Goal: Task Accomplishment & Management: Manage account settings

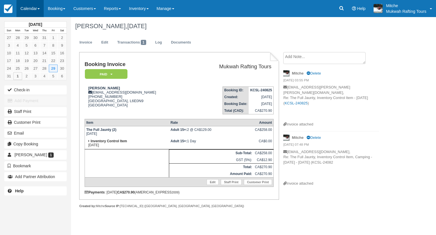
click at [31, 12] on link "Calendar" at bounding box center [29, 8] width 27 height 17
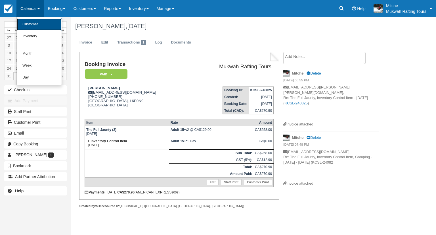
click at [42, 24] on link "Customer" at bounding box center [39, 24] width 45 height 12
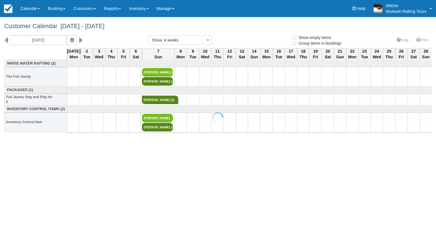
select select
click at [6, 39] on icon at bounding box center [6, 40] width 4 height 10
type input "08/04/25"
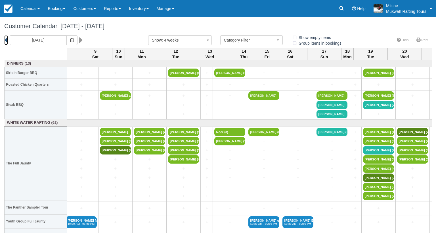
scroll to position [0, 511]
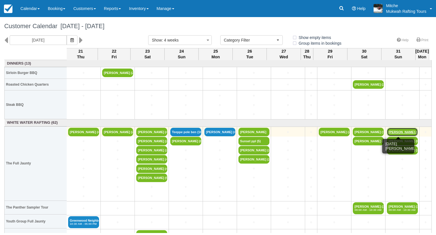
click at [390, 129] on link "Ryan Tyce (4)" at bounding box center [402, 131] width 31 height 9
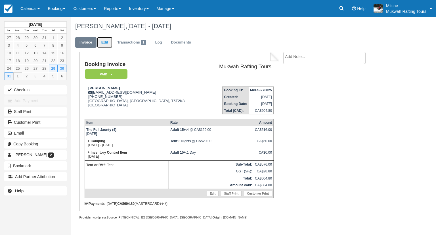
click at [108, 43] on link "Edit" at bounding box center [104, 42] width 15 height 11
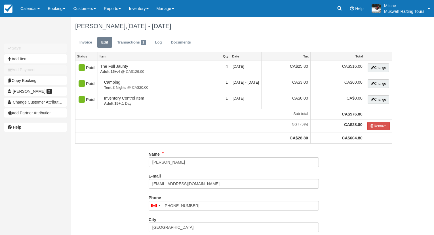
select select "Tent"
type input "(587) 938-3075"
click at [26, 60] on button "Add Item" at bounding box center [35, 58] width 62 height 9
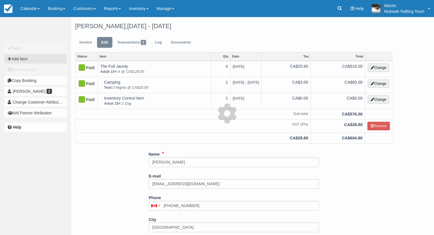
type input "0.00"
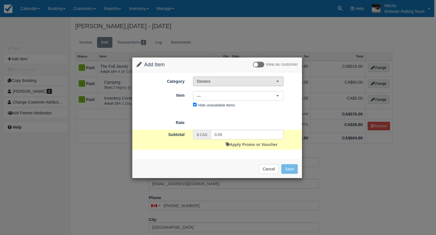
click at [260, 80] on span "Dinners" at bounding box center [237, 81] width 80 height 6
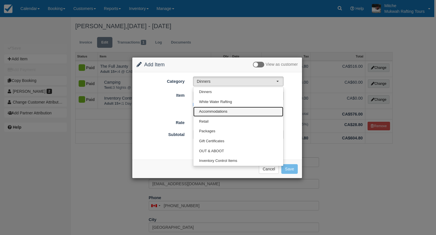
click at [218, 110] on span "Accommodations" at bounding box center [213, 111] width 28 height 5
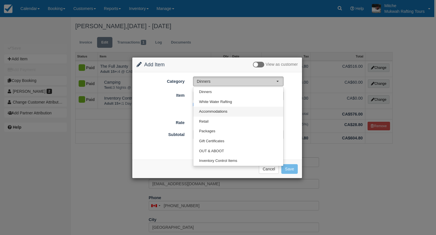
select select "5"
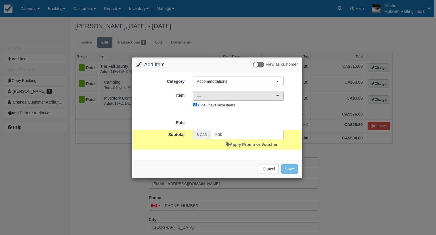
click at [226, 95] on span "—" at bounding box center [237, 96] width 80 height 6
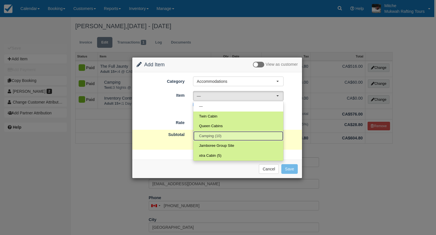
click at [217, 137] on span "Camping (10)" at bounding box center [210, 135] width 22 height 5
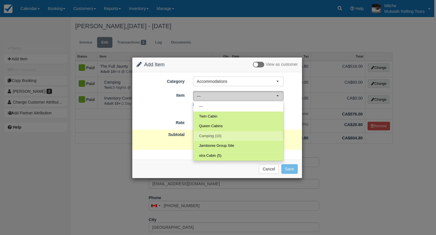
select select "18"
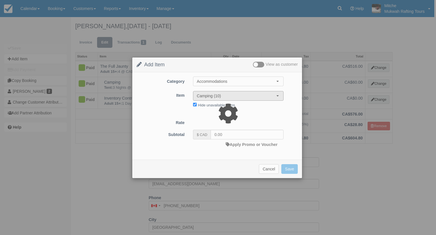
type input "20.00"
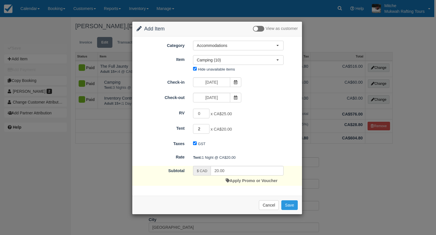
type input "2"
click at [207, 127] on input "2" at bounding box center [201, 129] width 16 height 10
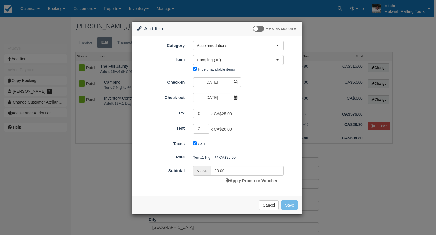
click at [303, 109] on div "Change Item Add Item View as customer Category Accommodations Dinners White Wat…" at bounding box center [218, 117] width 436 height 235
type input "40.00"
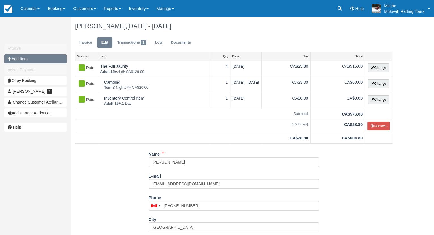
click at [32, 60] on button "Add Item" at bounding box center [35, 58] width 62 height 9
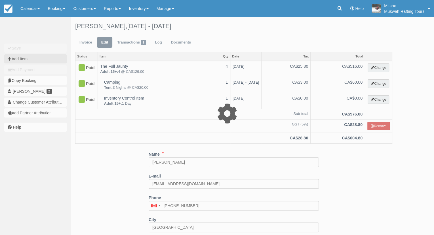
select select "10"
type input "0.00"
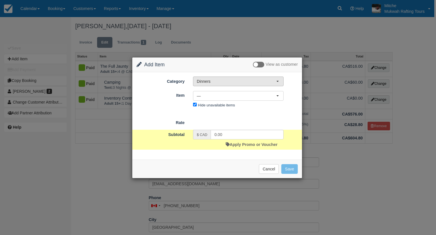
click at [239, 78] on span "Dinners" at bounding box center [237, 81] width 80 height 6
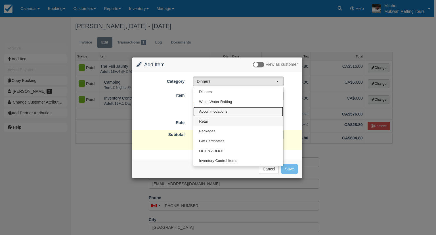
click at [216, 117] on ul "Dinners White Water Rafting Accommodations Retail Packages Gift Certificates OU…" at bounding box center [238, 126] width 90 height 79
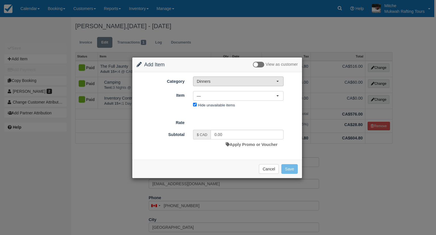
click at [207, 79] on span "Dinners" at bounding box center [237, 81] width 80 height 6
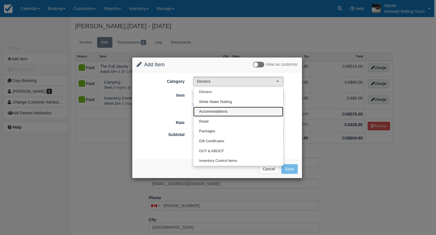
click at [210, 108] on link "Accommodations" at bounding box center [238, 111] width 90 height 10
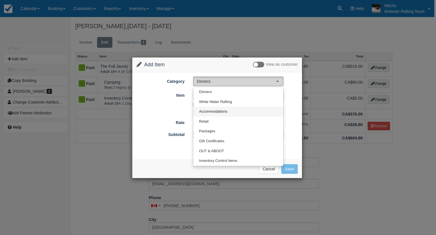
select select "5"
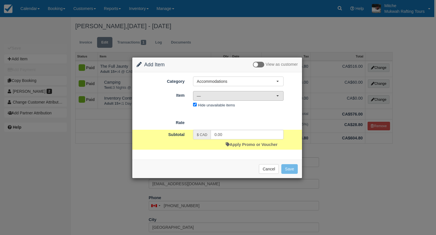
click at [209, 95] on span "—" at bounding box center [237, 96] width 80 height 6
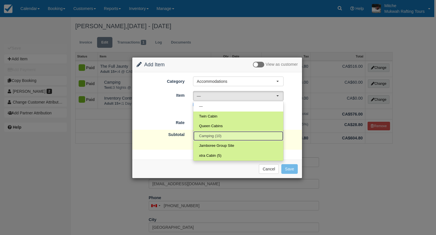
click at [216, 136] on span "Camping (10)" at bounding box center [210, 135] width 22 height 5
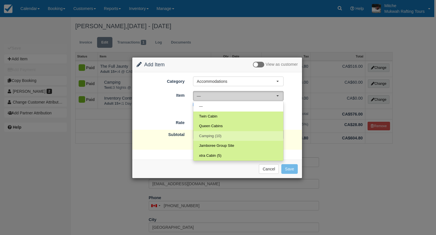
select select "18"
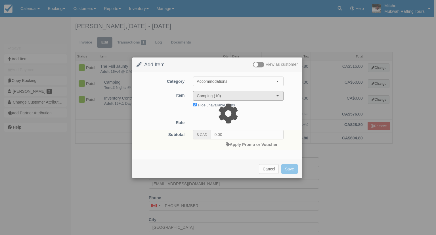
type input "20.00"
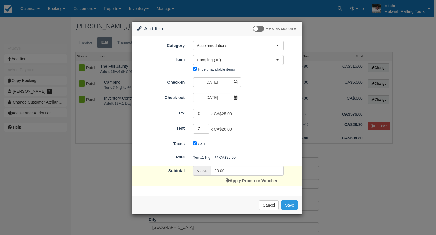
type input "2"
click at [206, 126] on input "2" at bounding box center [201, 129] width 16 height 10
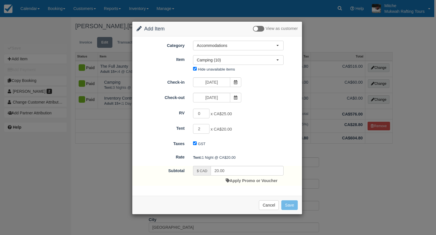
click at [274, 118] on div "0 x CA$25.00 Maximum of 10" at bounding box center [238, 113] width 99 height 11
type input "40.00"
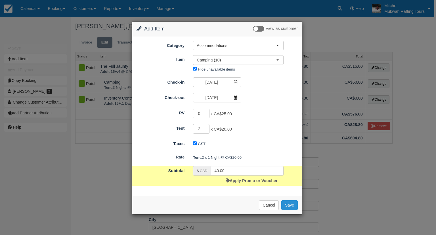
click at [294, 200] on button "Save" at bounding box center [289, 205] width 16 height 10
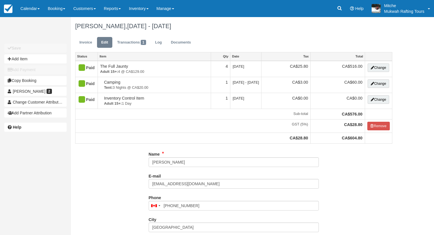
select select "Tent"
click at [82, 43] on link "Invoice" at bounding box center [85, 42] width 21 height 11
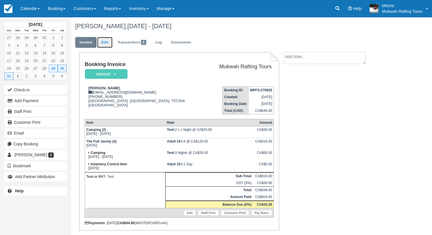
click at [104, 43] on link "Edit" at bounding box center [104, 42] width 15 height 11
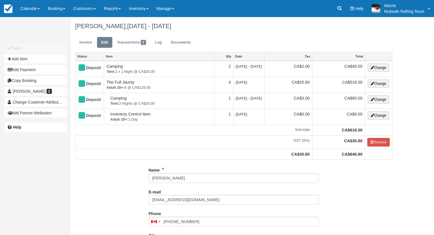
select select "Tent"
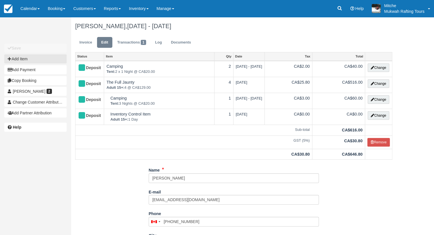
click at [9, 60] on icon "button" at bounding box center [10, 59] width 4 height 4
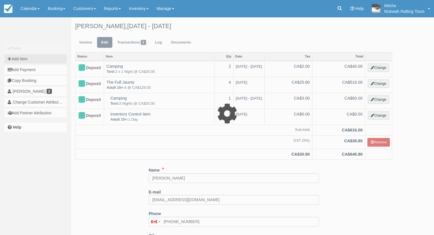
type input "0.00"
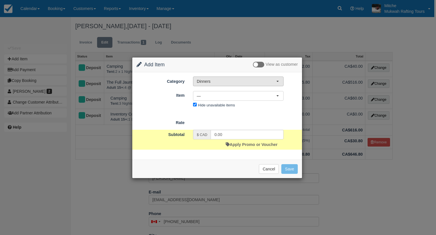
click at [217, 77] on button "Dinners" at bounding box center [238, 81] width 91 height 10
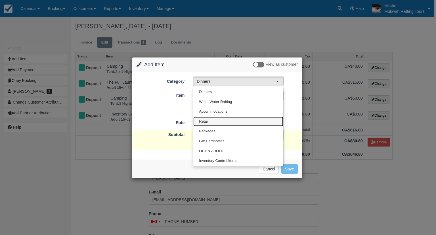
click at [224, 125] on link "Retail" at bounding box center [238, 121] width 90 height 10
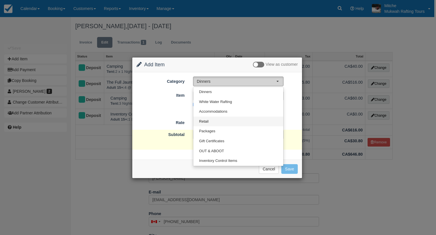
select select "4"
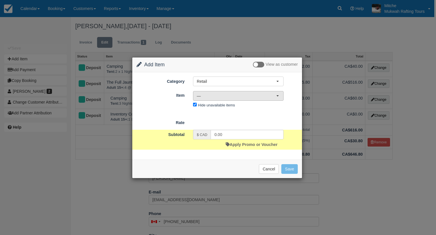
click at [245, 99] on button "—" at bounding box center [238, 96] width 91 height 10
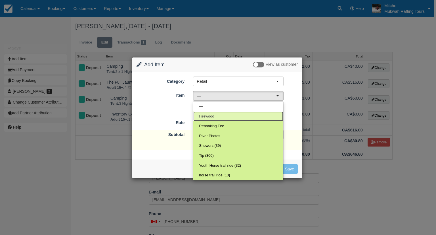
click at [227, 118] on link "Firewood" at bounding box center [238, 116] width 90 height 10
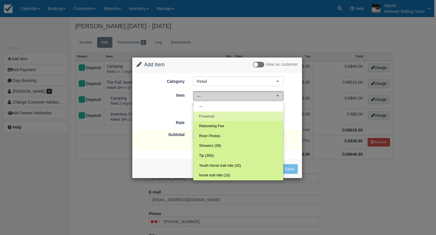
select select "28"
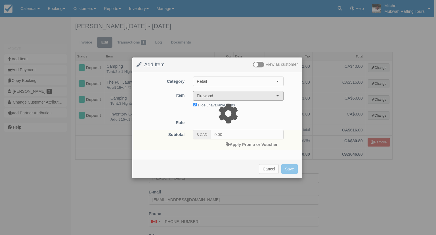
type input "20.00"
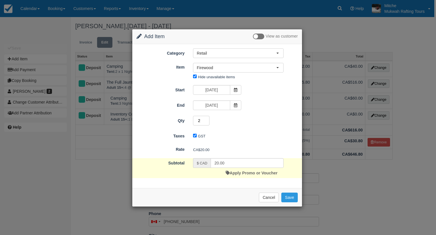
click at [208, 119] on input "2" at bounding box center [201, 121] width 16 height 10
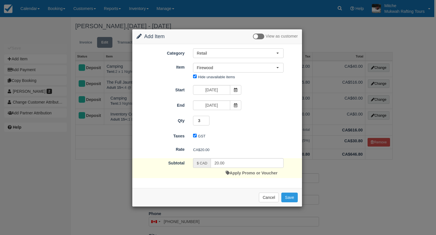
type input "3"
click at [208, 119] on input "3" at bounding box center [201, 121] width 16 height 10
click at [259, 117] on div "3" at bounding box center [238, 121] width 99 height 11
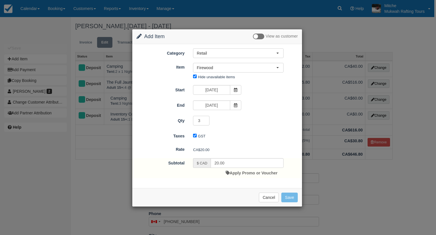
type input "60.00"
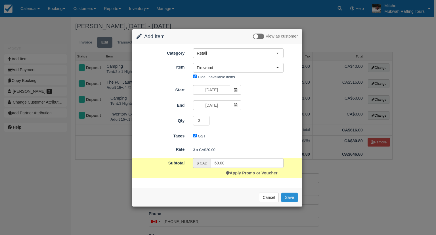
click at [287, 197] on button "Save" at bounding box center [289, 197] width 16 height 10
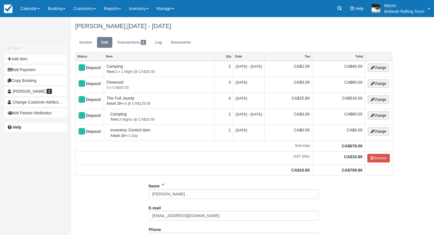
select select "Tent"
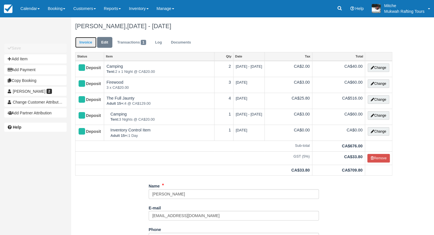
click at [82, 43] on link "Invoice" at bounding box center [85, 42] width 21 height 11
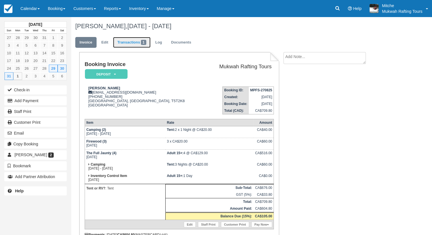
click at [127, 42] on link "Transactions 1" at bounding box center [131, 42] width 37 height 11
